Goal: Task Accomplishment & Management: Use online tool/utility

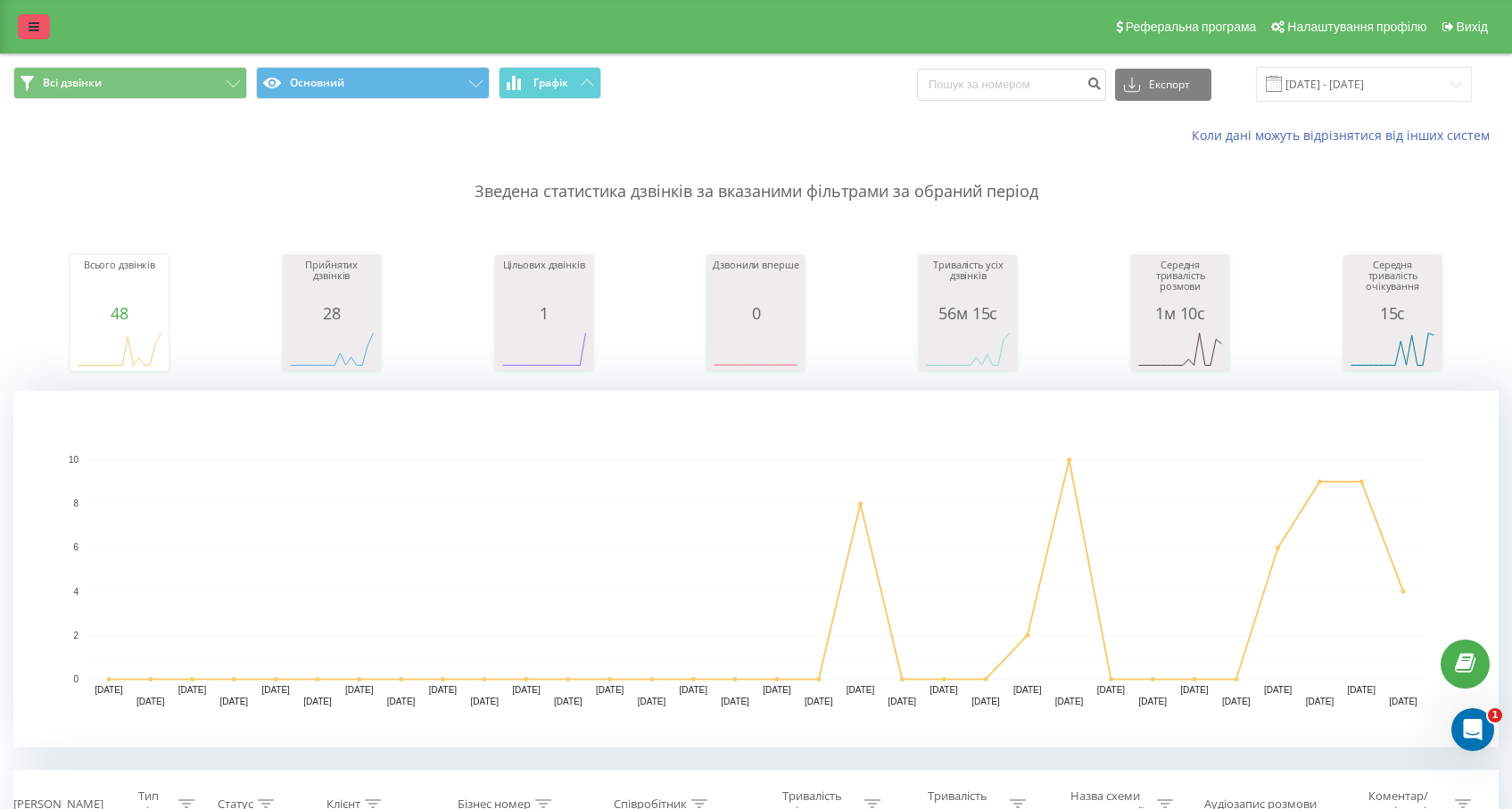
click at [27, 26] on link at bounding box center [34, 27] width 32 height 25
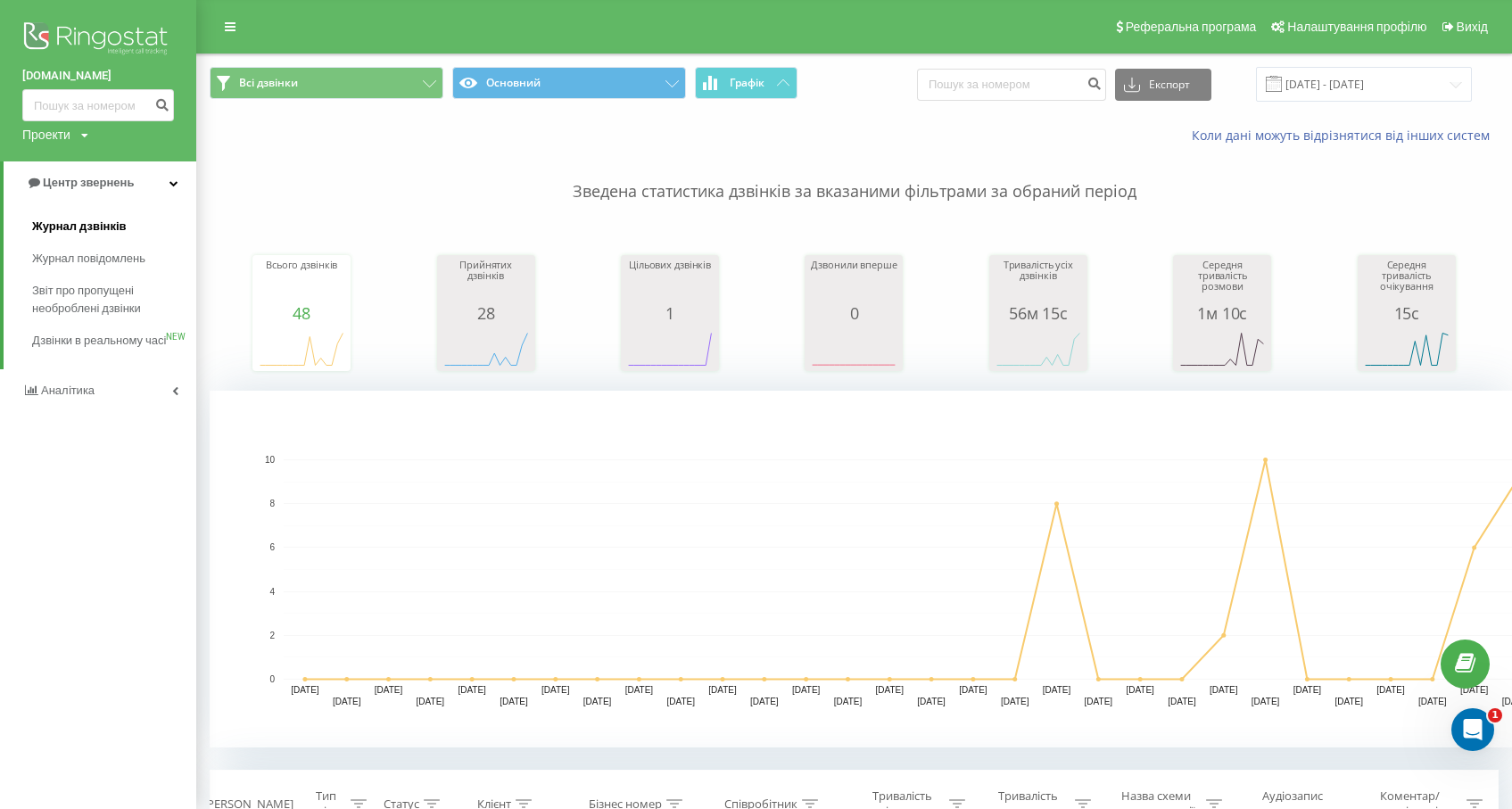
click at [86, 228] on span "Журнал дзвінків" at bounding box center [79, 227] width 95 height 18
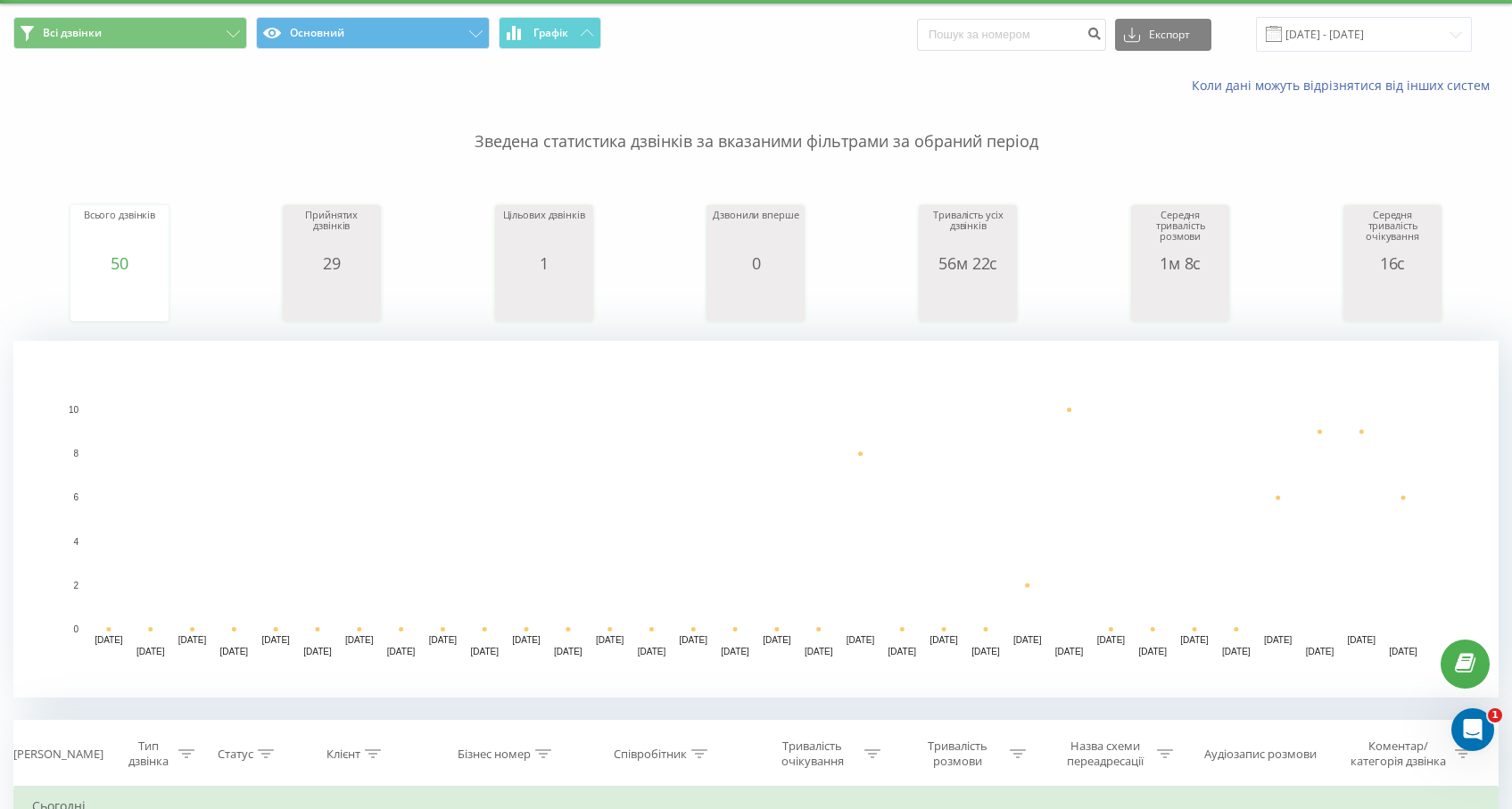
scroll to position [25, 0]
